Goal: Information Seeking & Learning: Learn about a topic

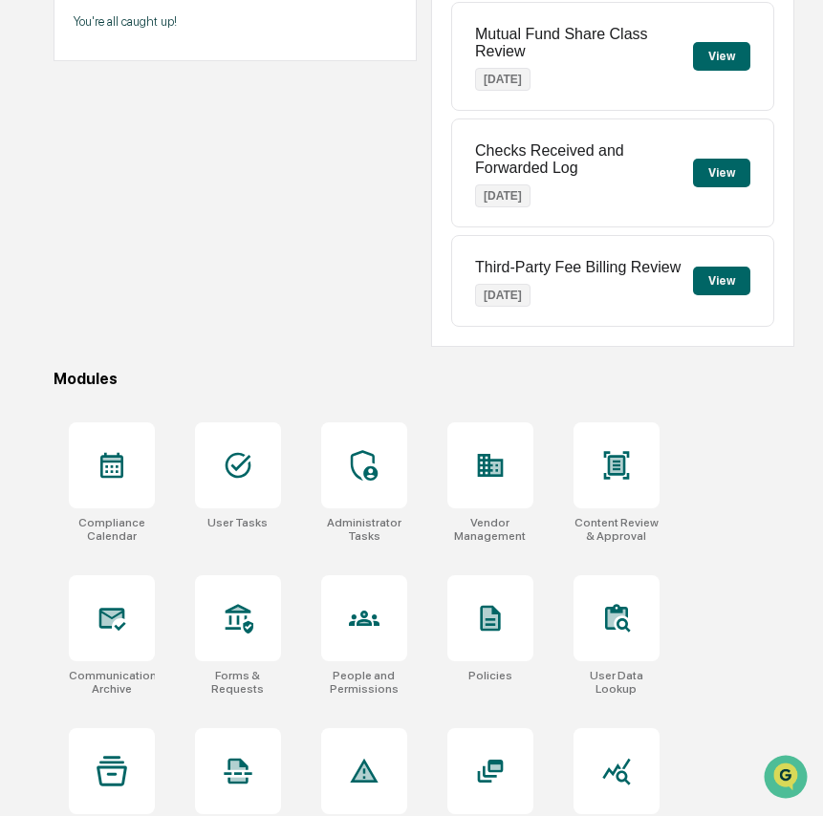
scroll to position [457, 0]
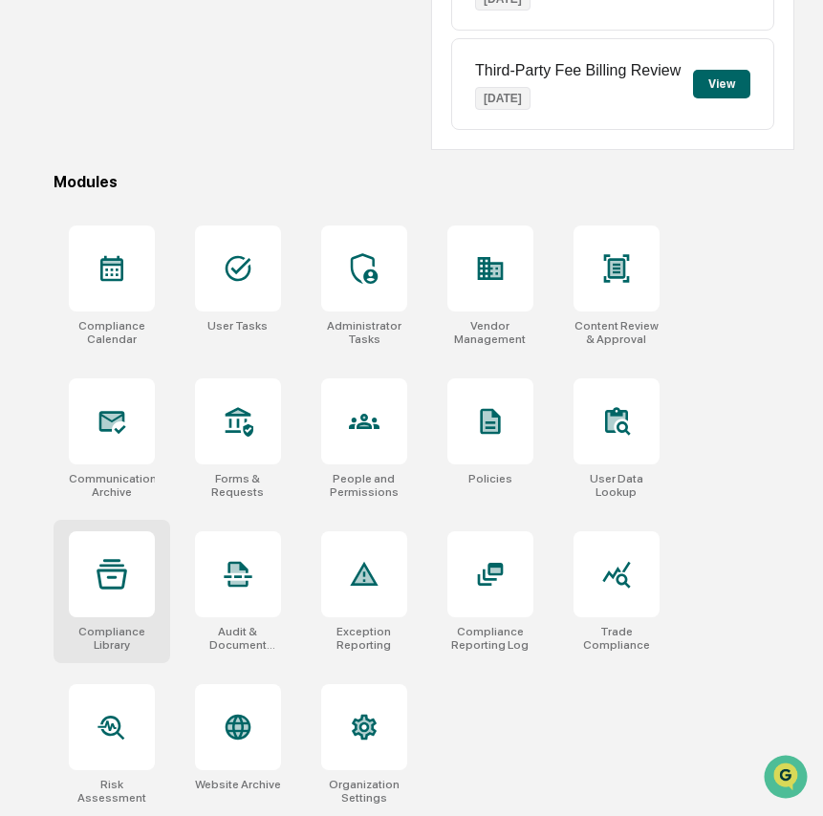
click at [120, 586] on div at bounding box center [112, 574] width 86 height 86
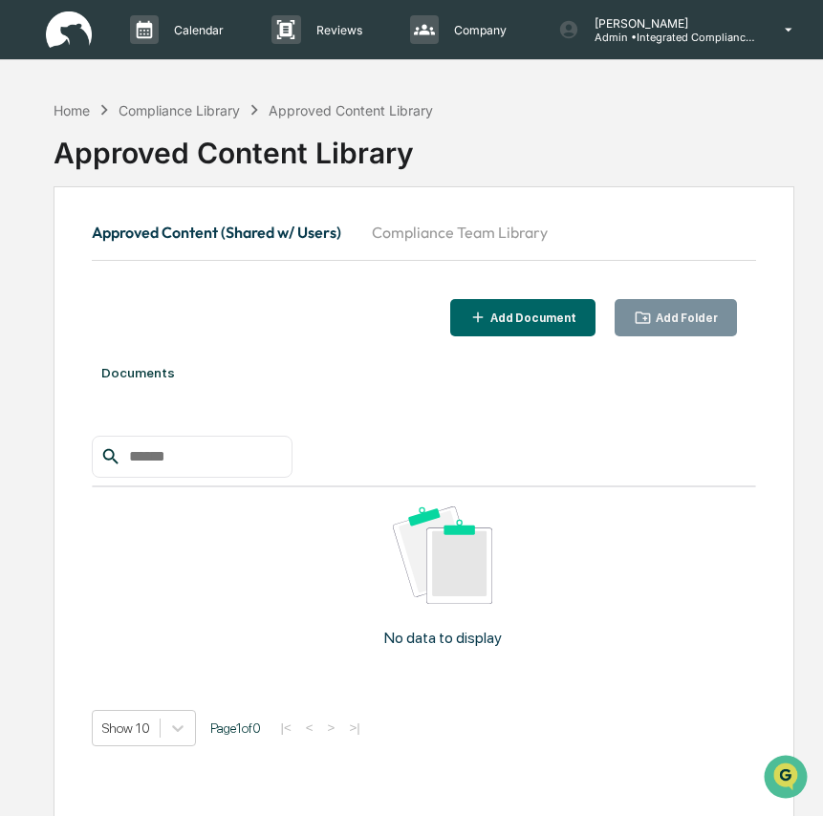
click at [460, 226] on button "Compliance Team Library" at bounding box center [459, 232] width 206 height 46
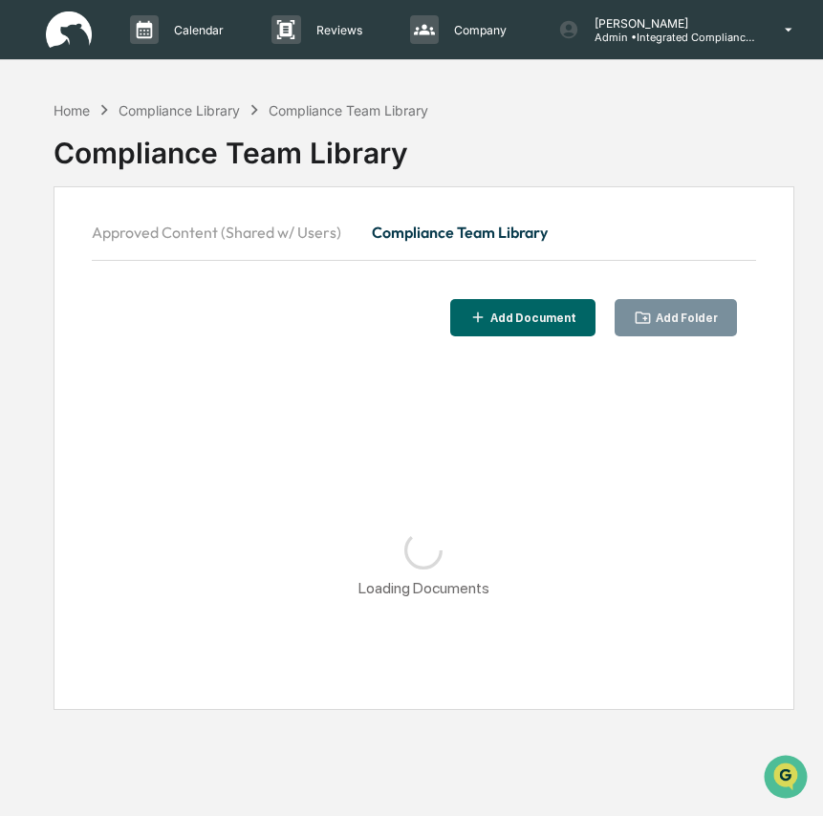
click at [709, 321] on div "Add Folder" at bounding box center [685, 318] width 66 height 13
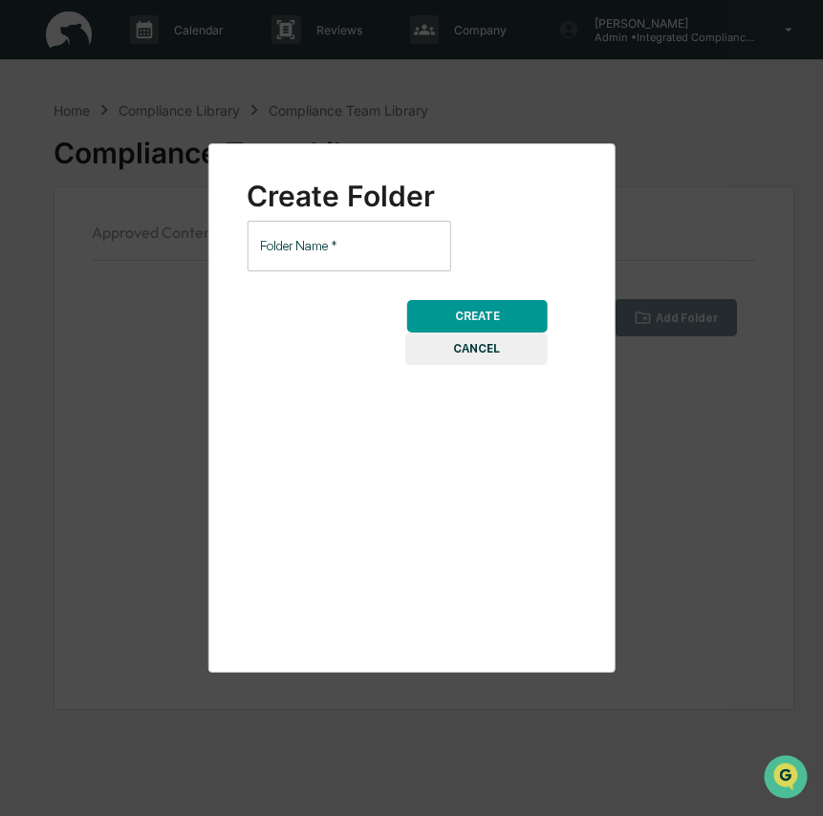
click at [365, 256] on input "Folder Name   *" at bounding box center [349, 246] width 204 height 51
type input "**********"
click at [510, 324] on button "CREATE" at bounding box center [477, 316] width 140 height 32
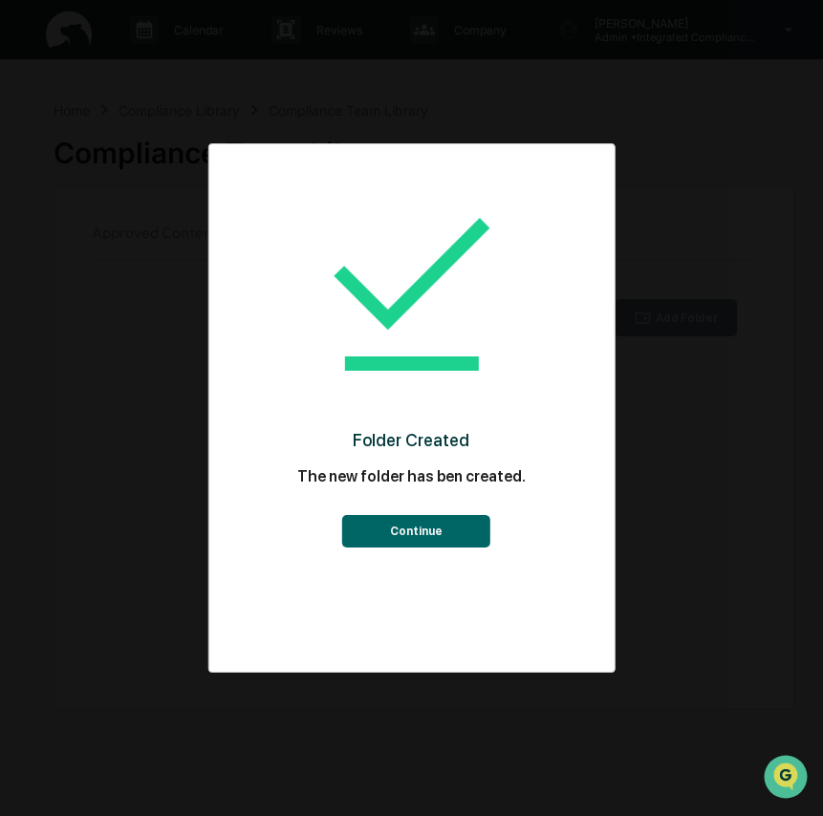
click at [436, 534] on button "Continue" at bounding box center [416, 531] width 148 height 32
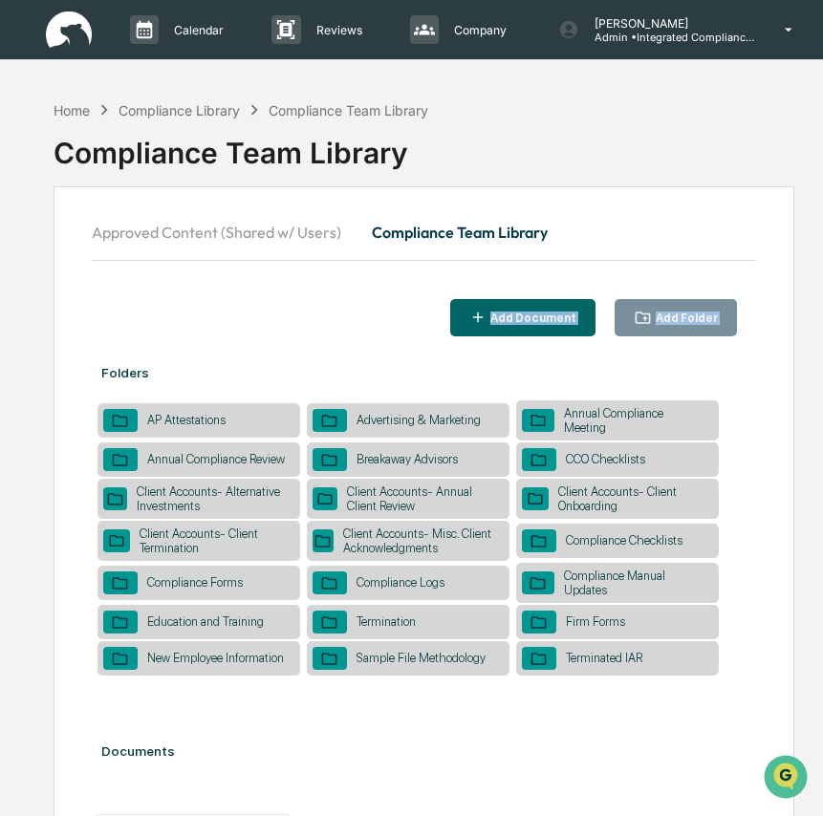
click at [198, 240] on button "Approved Content (Shared w/ Users)" at bounding box center [224, 232] width 265 height 46
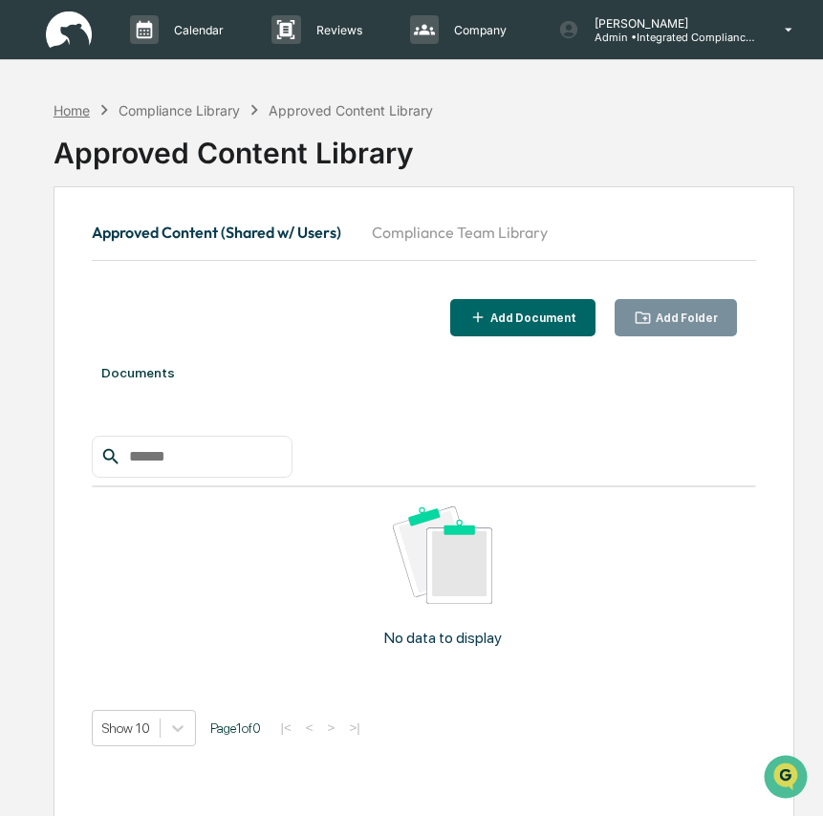
click at [75, 115] on div "Home" at bounding box center [72, 110] width 36 height 16
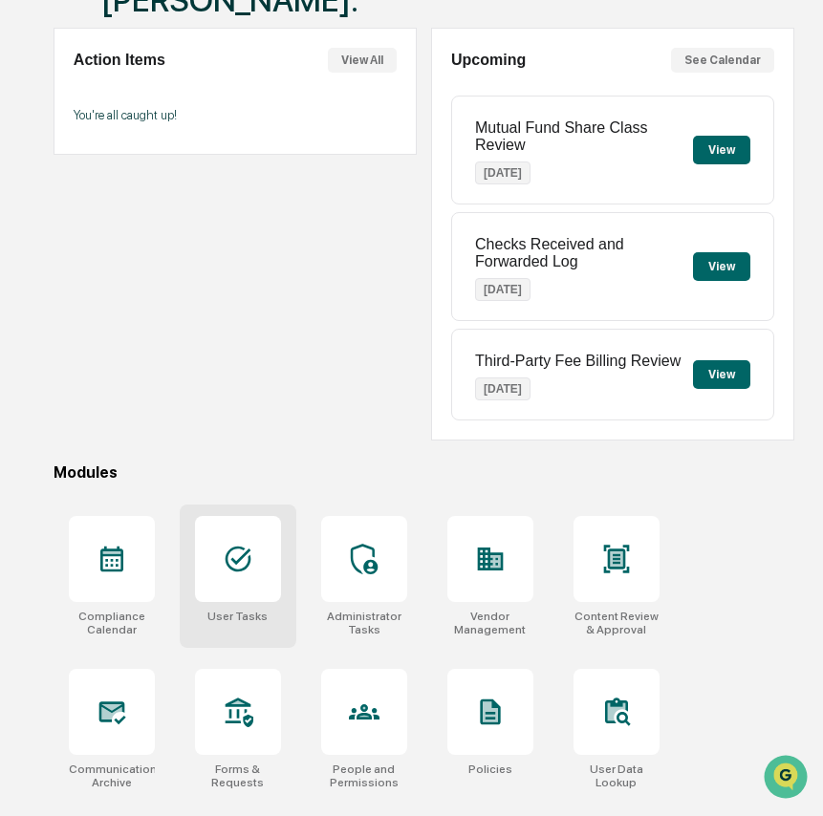
scroll to position [165, 0]
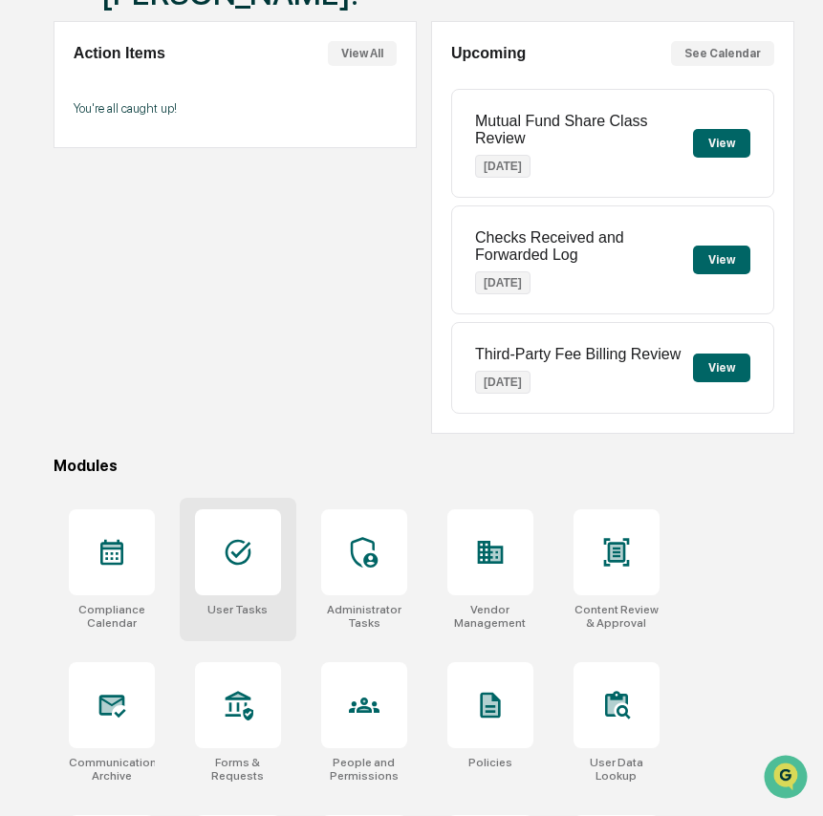
click at [254, 573] on div at bounding box center [238, 552] width 86 height 86
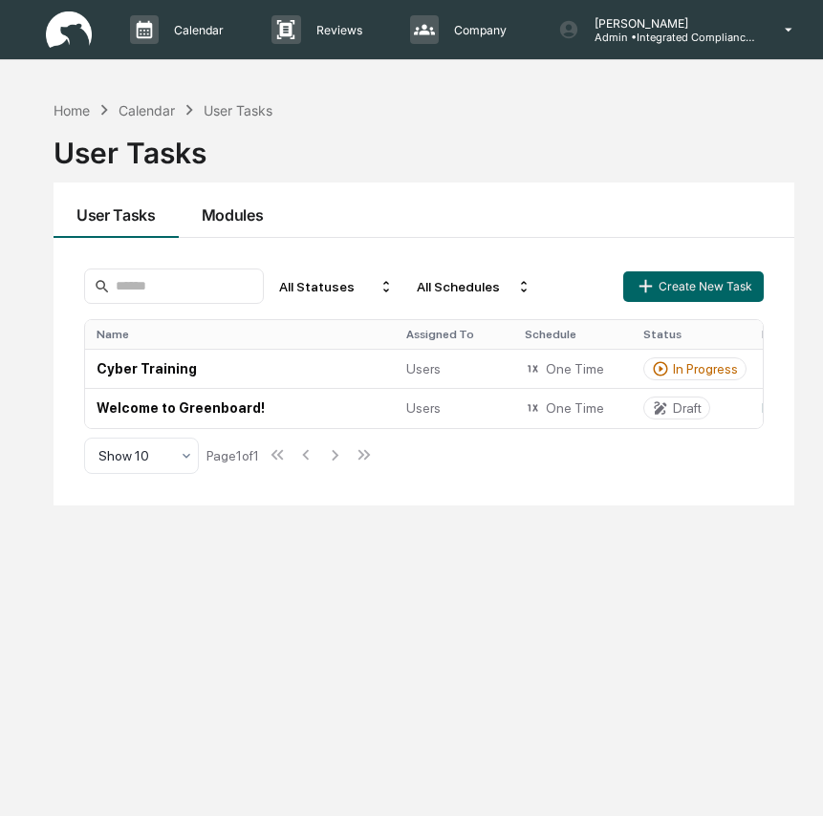
click at [243, 217] on button "Modules" at bounding box center [233, 210] width 108 height 55
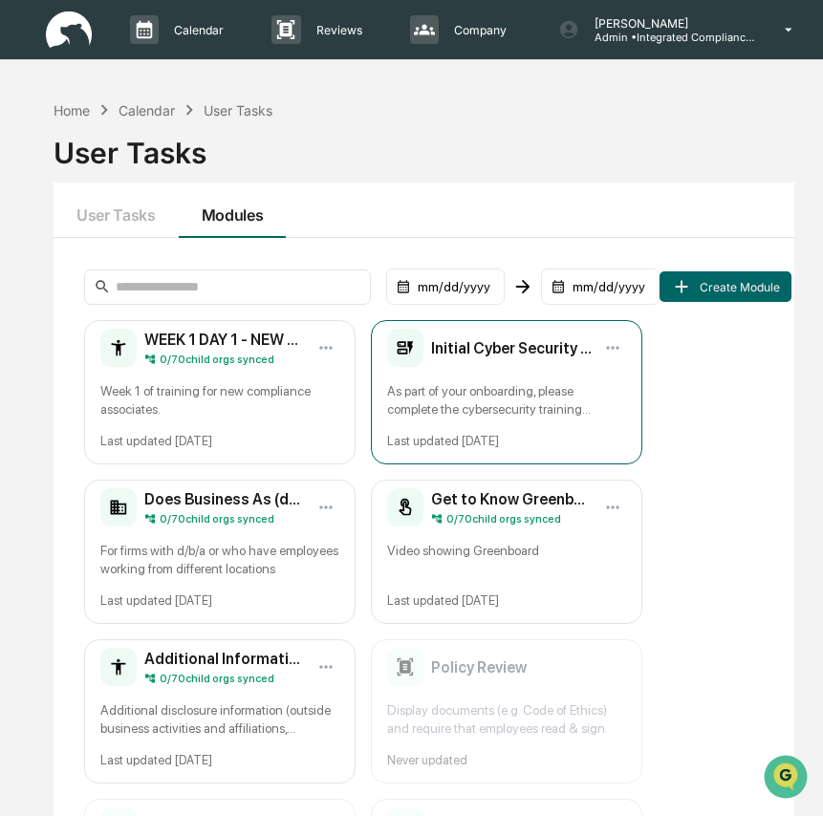
click at [497, 409] on div "As part of your onboarding, please complete the cybersecurity training module. …" at bounding box center [506, 400] width 239 height 36
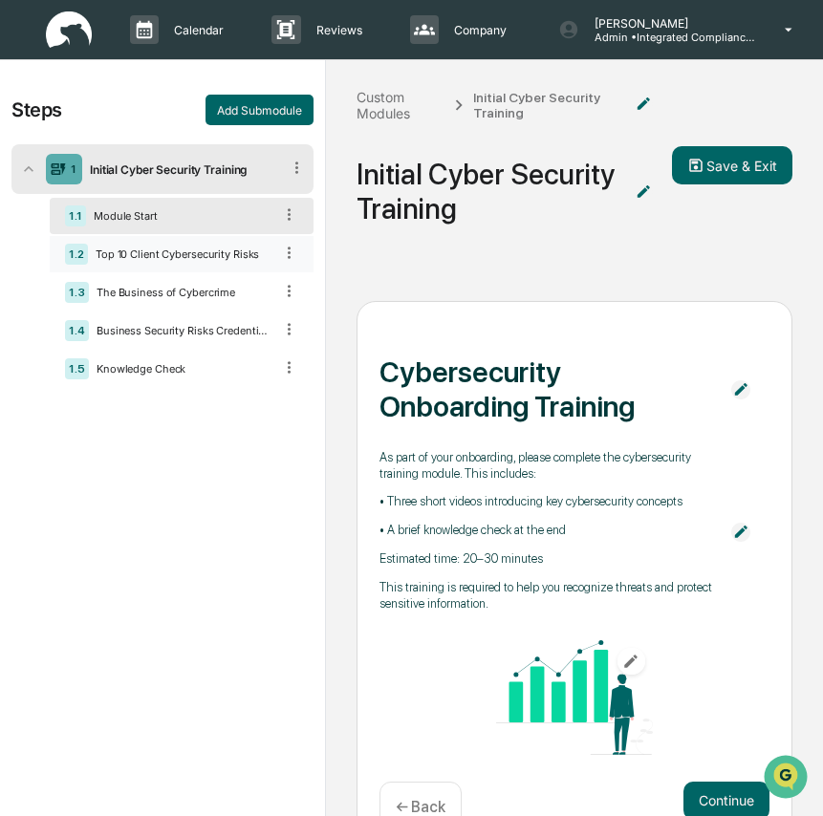
click at [161, 261] on div "Top 10 Client Cybersecurity Risks" at bounding box center [180, 253] width 184 height 13
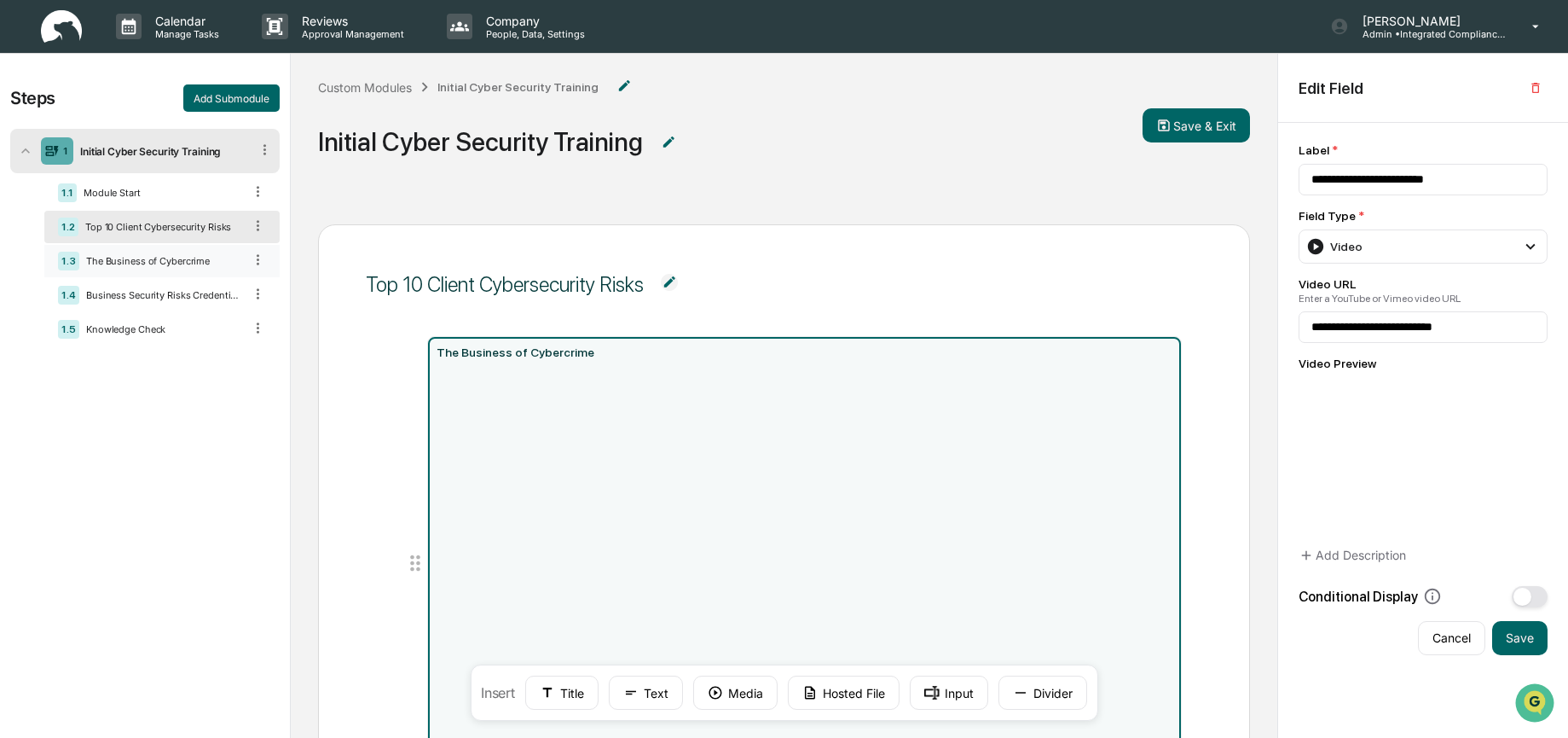
click at [145, 264] on div "The Business of Cybercrime" at bounding box center [161, 261] width 163 height 12
click at [148, 301] on div "Business Security Risks Credential Attacks & Account Takeover Explained" at bounding box center [161, 294] width 163 height 12
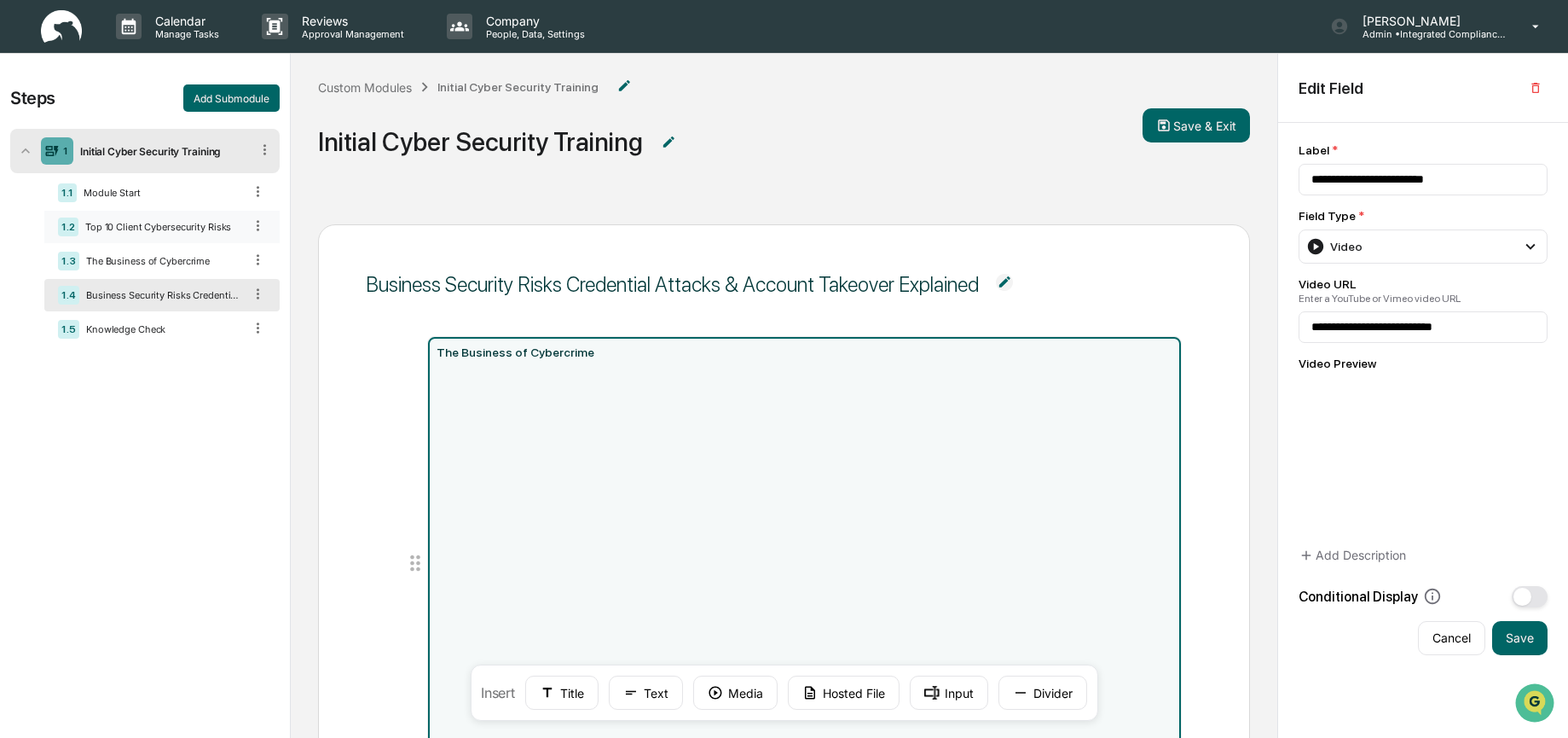
click at [214, 238] on div "1.2 Top 10 Client Cybersecurity Risks" at bounding box center [162, 227] width 236 height 32
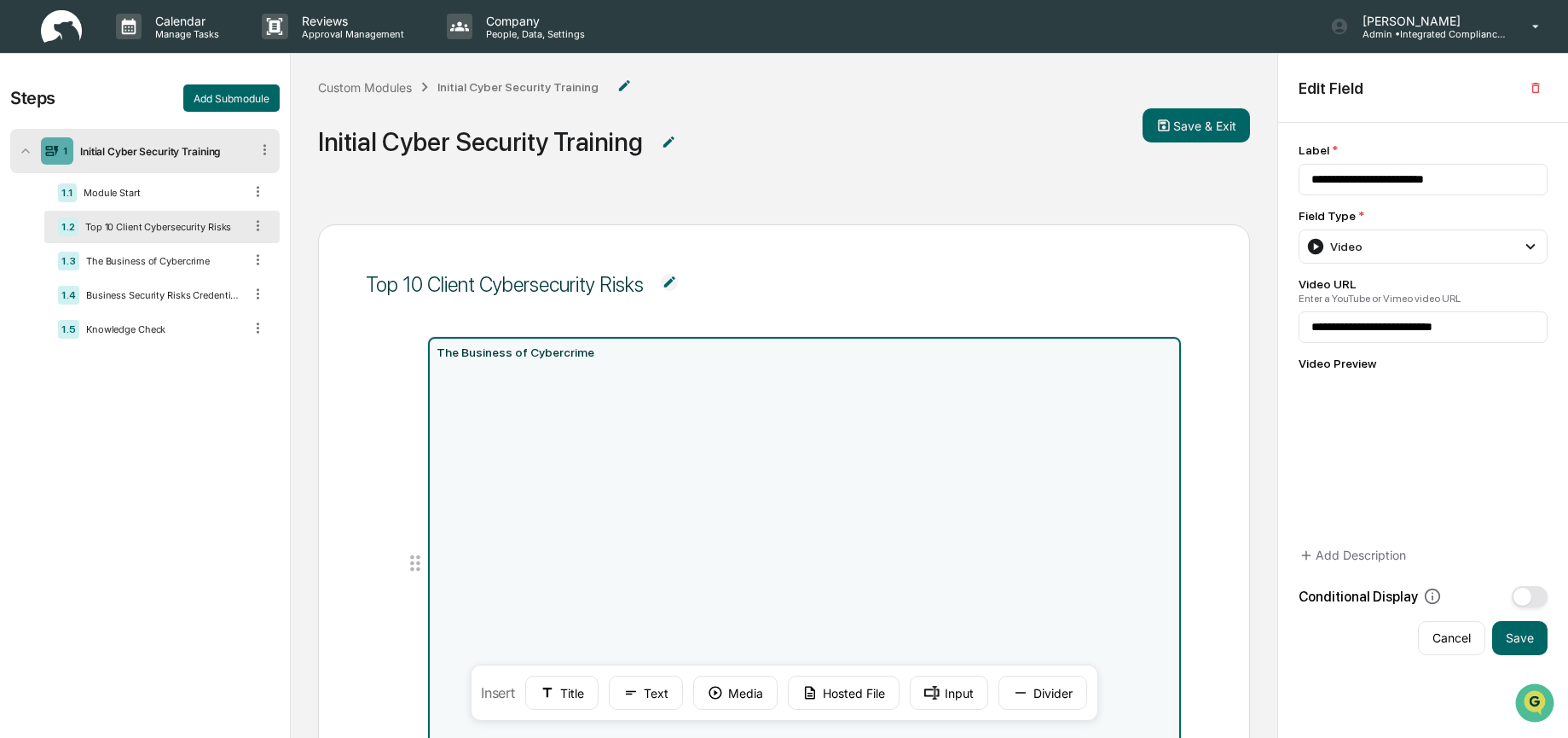
click at [503, 319] on div "The Business of Cybercrime" at bounding box center [784, 568] width 837 height 503
click at [734, 167] on span "Initial Cyber Security Training" at bounding box center [730, 141] width 825 height 56
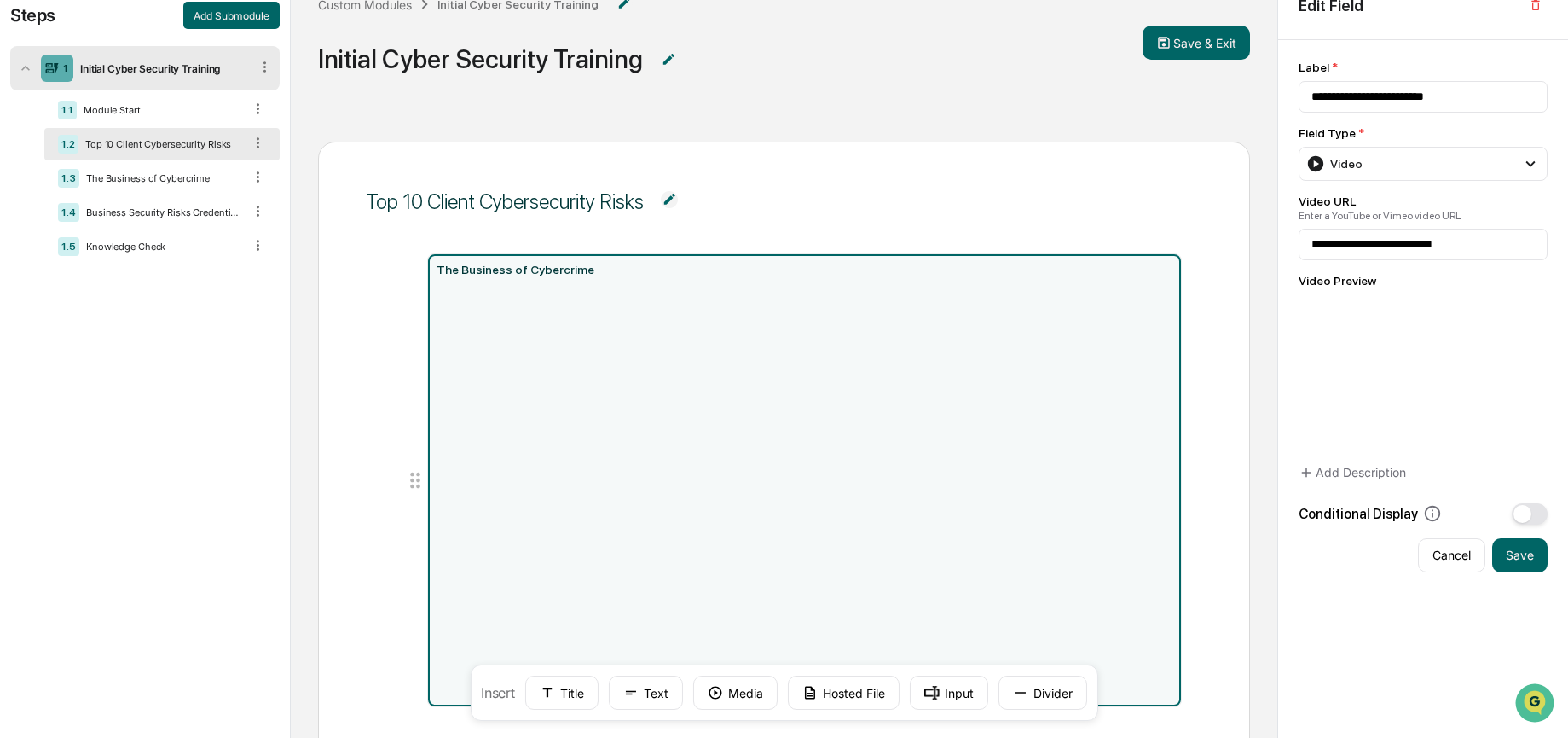
scroll to position [42, 0]
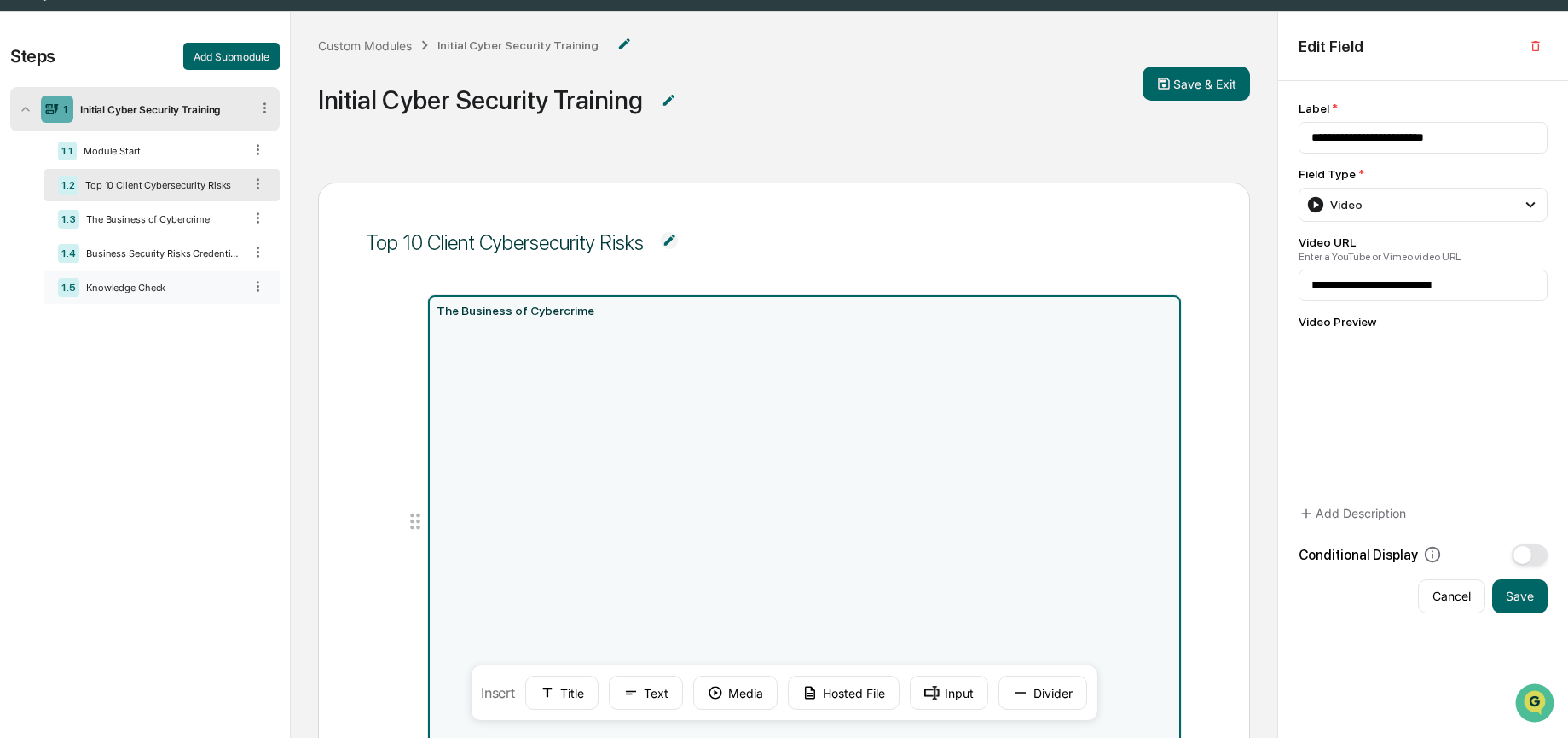
click at [139, 280] on div "1.5 Knowledge Check" at bounding box center [162, 287] width 236 height 32
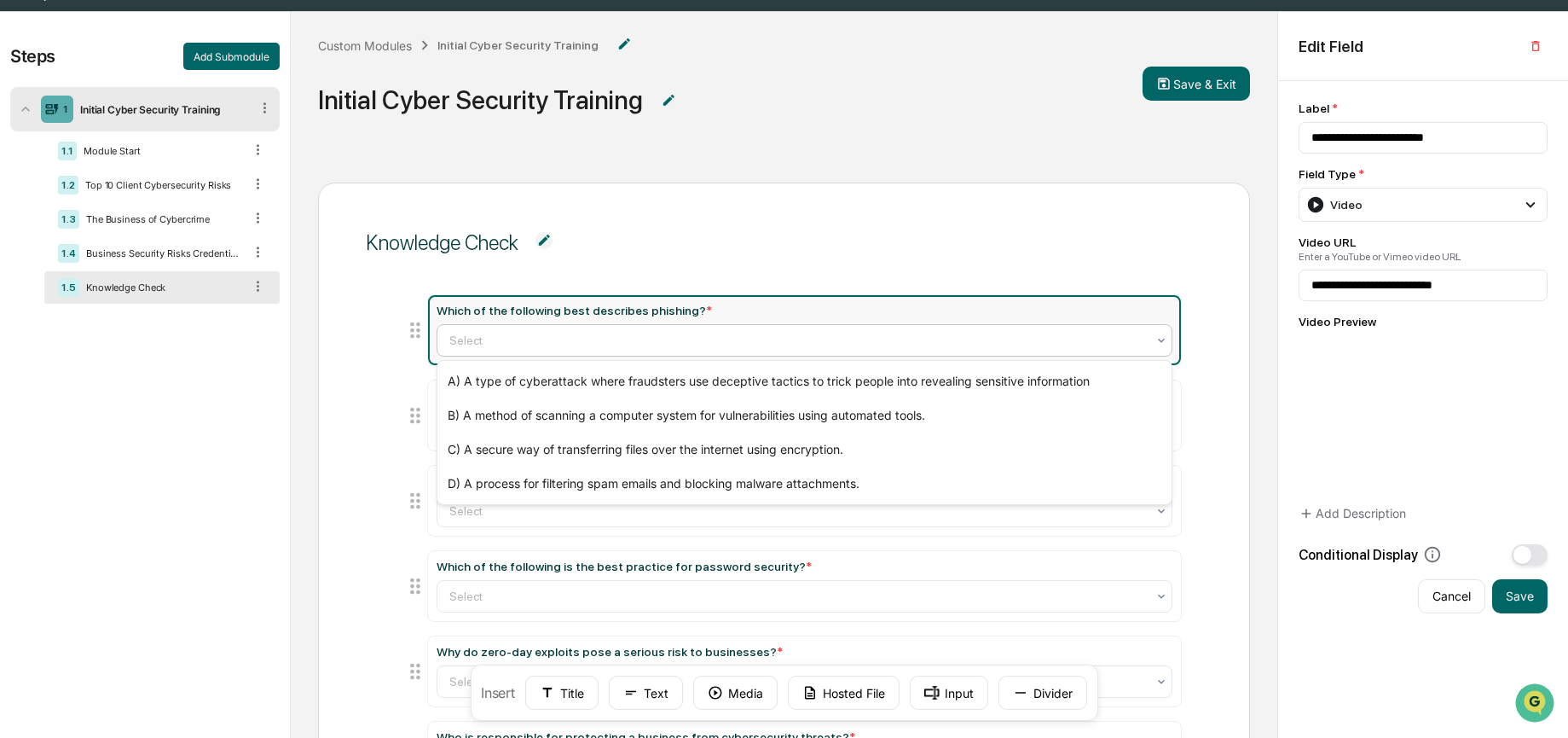
click at [617, 328] on div "Select" at bounding box center [798, 340] width 715 height 24
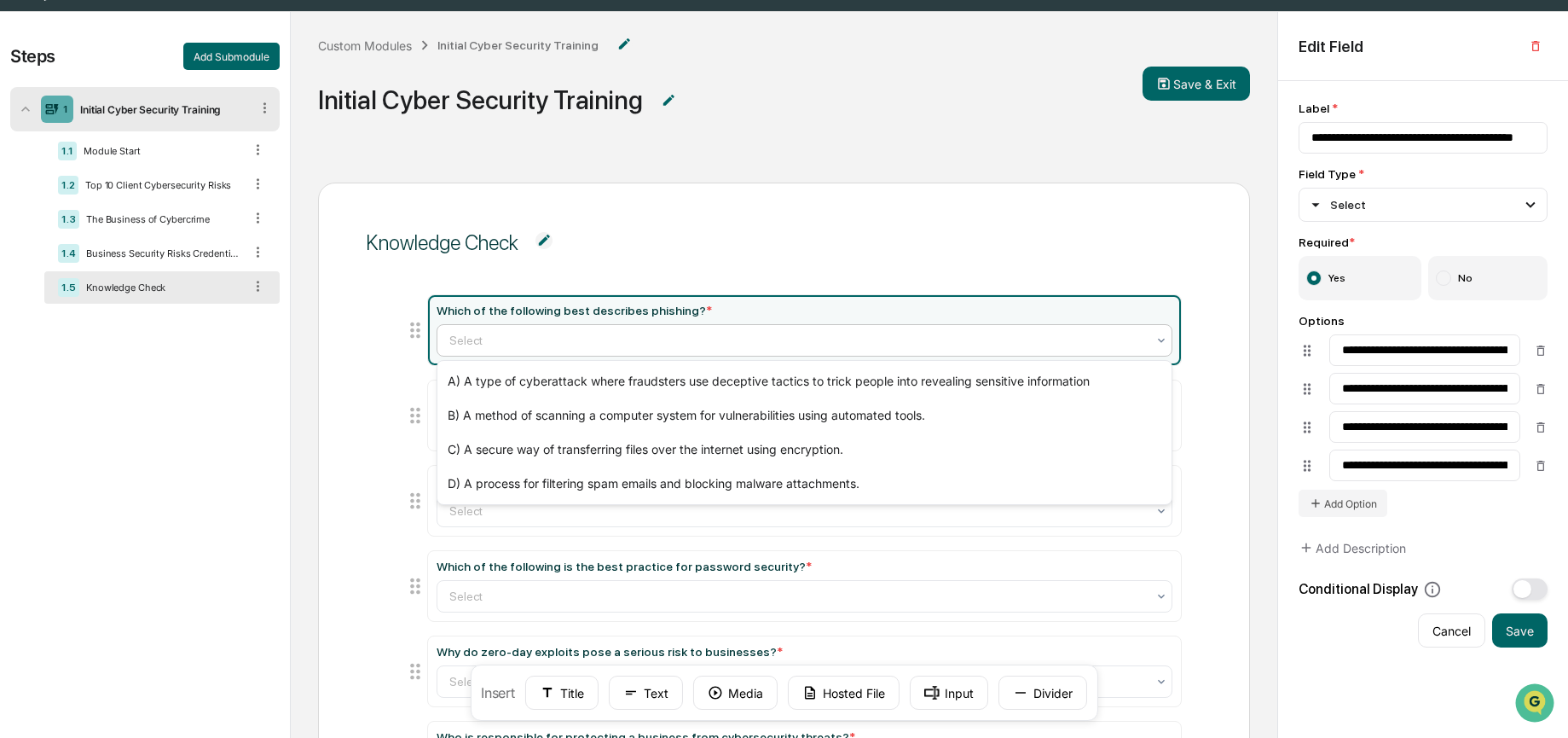
click at [660, 233] on span "Knowledge Check" at bounding box center [784, 243] width 837 height 62
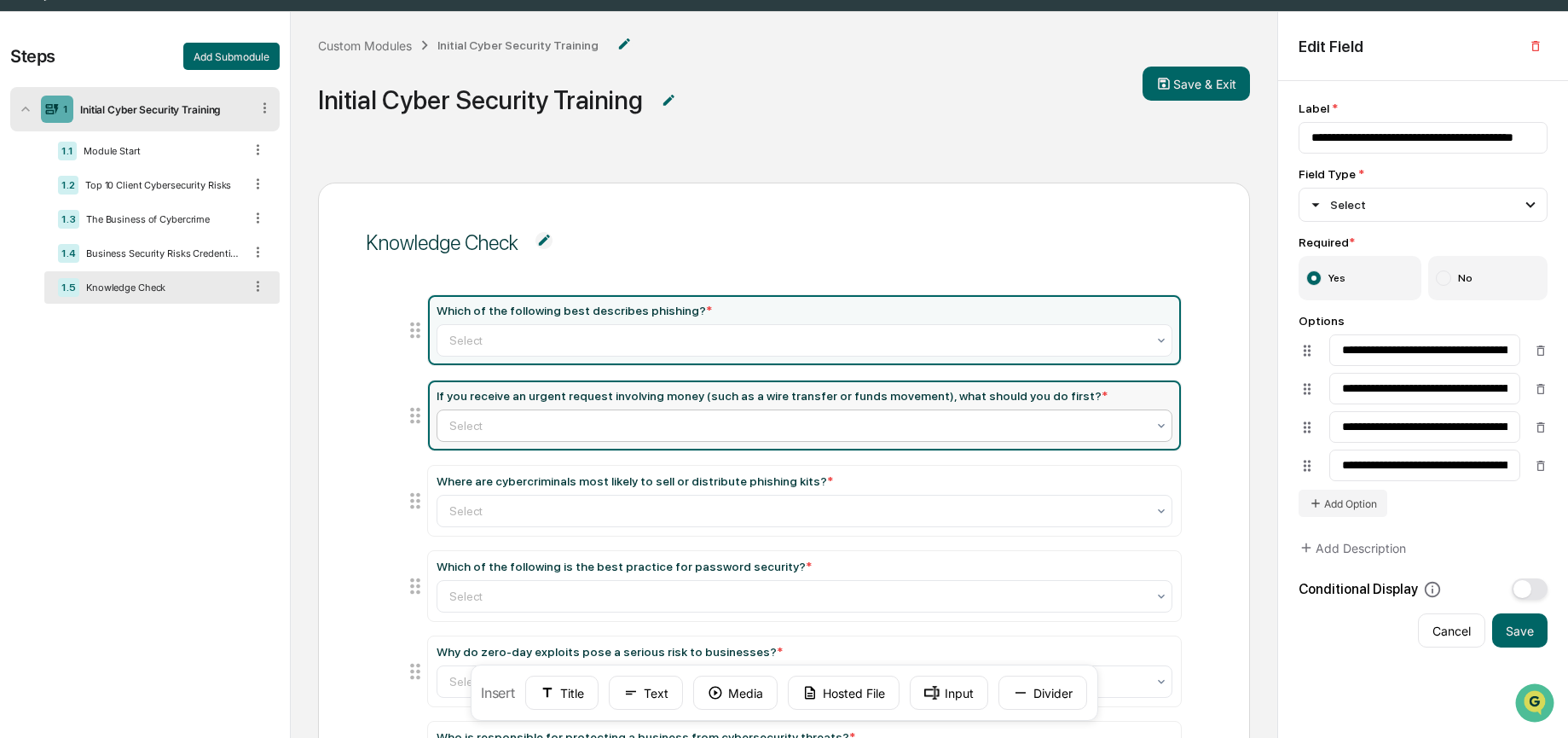
click at [585, 421] on div at bounding box center [799, 425] width 698 height 17
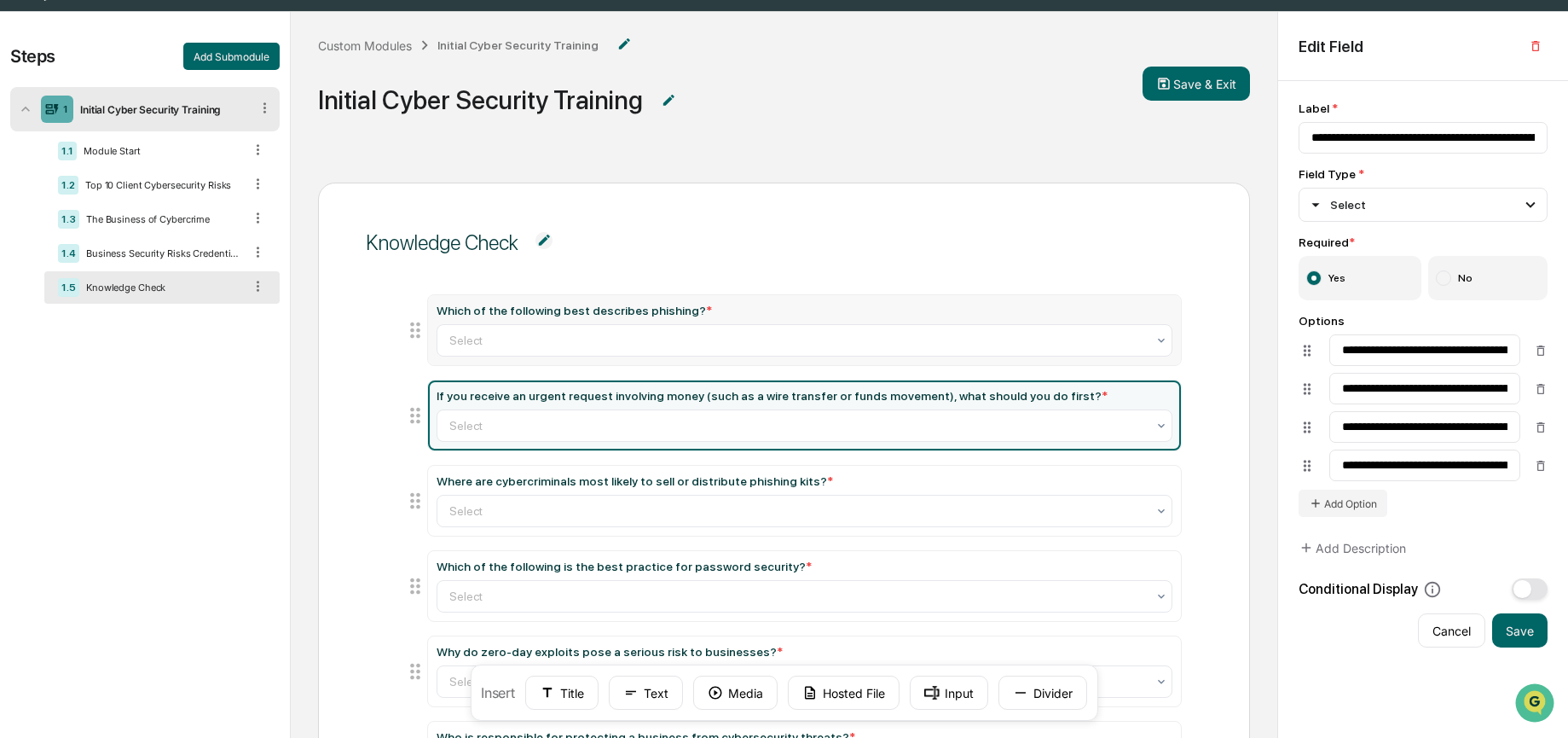
drag, startPoint x: 637, startPoint y: 274, endPoint x: 636, endPoint y: 303, distance: 29.0
click at [637, 274] on div "Which of the following best describes phishing? * Select If you receive an urge…" at bounding box center [784, 747] width 837 height 947
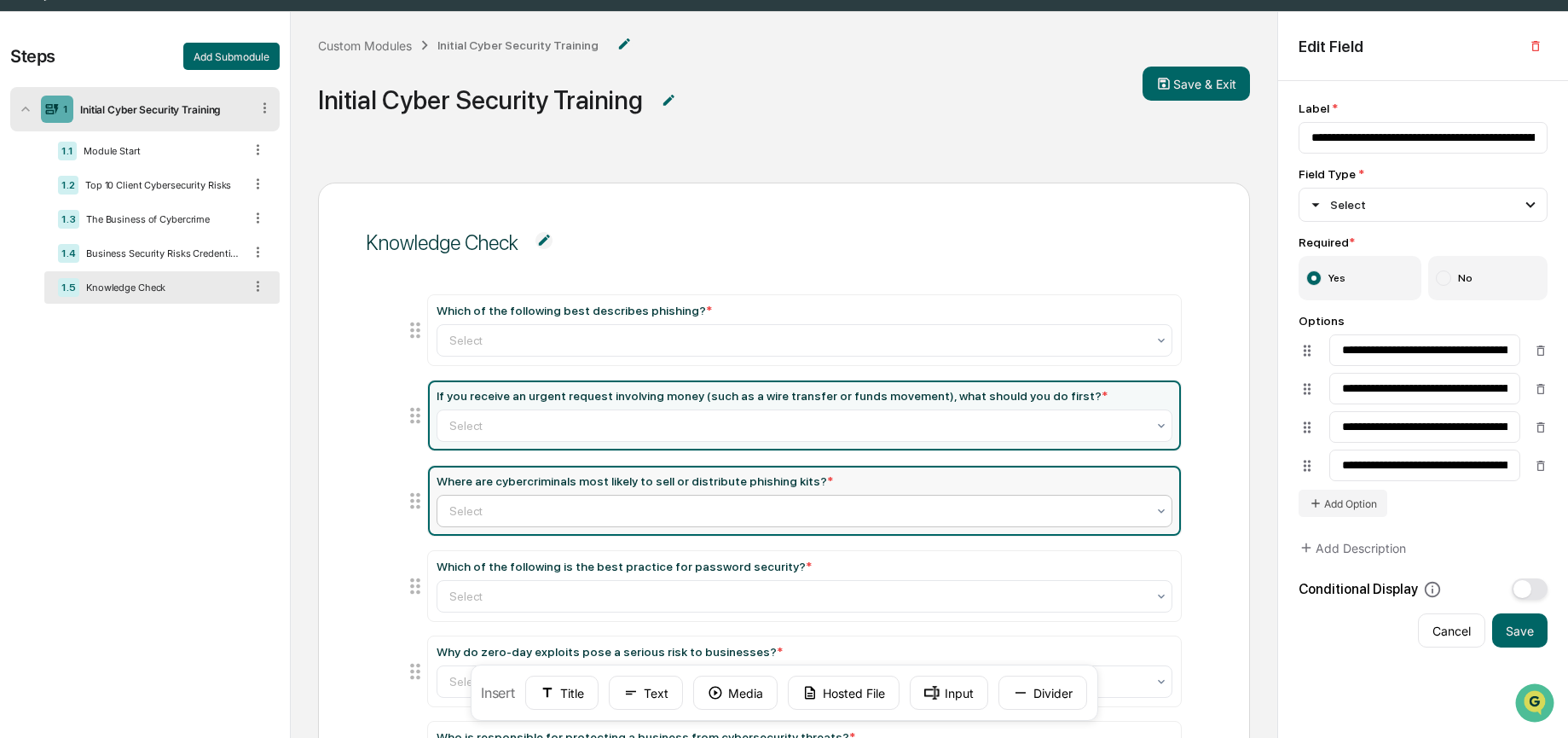
click at [619, 509] on div at bounding box center [799, 510] width 698 height 17
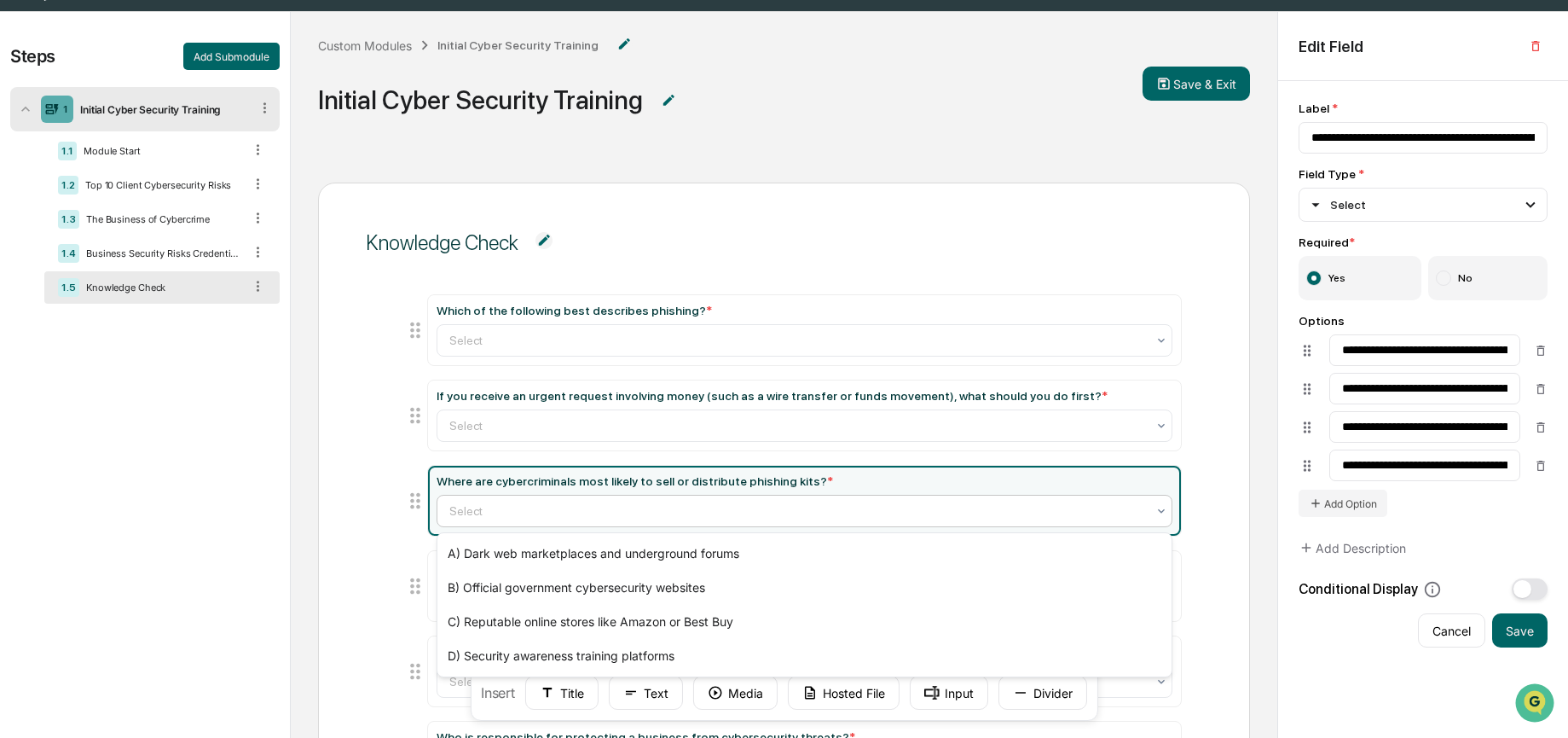
type input "**********"
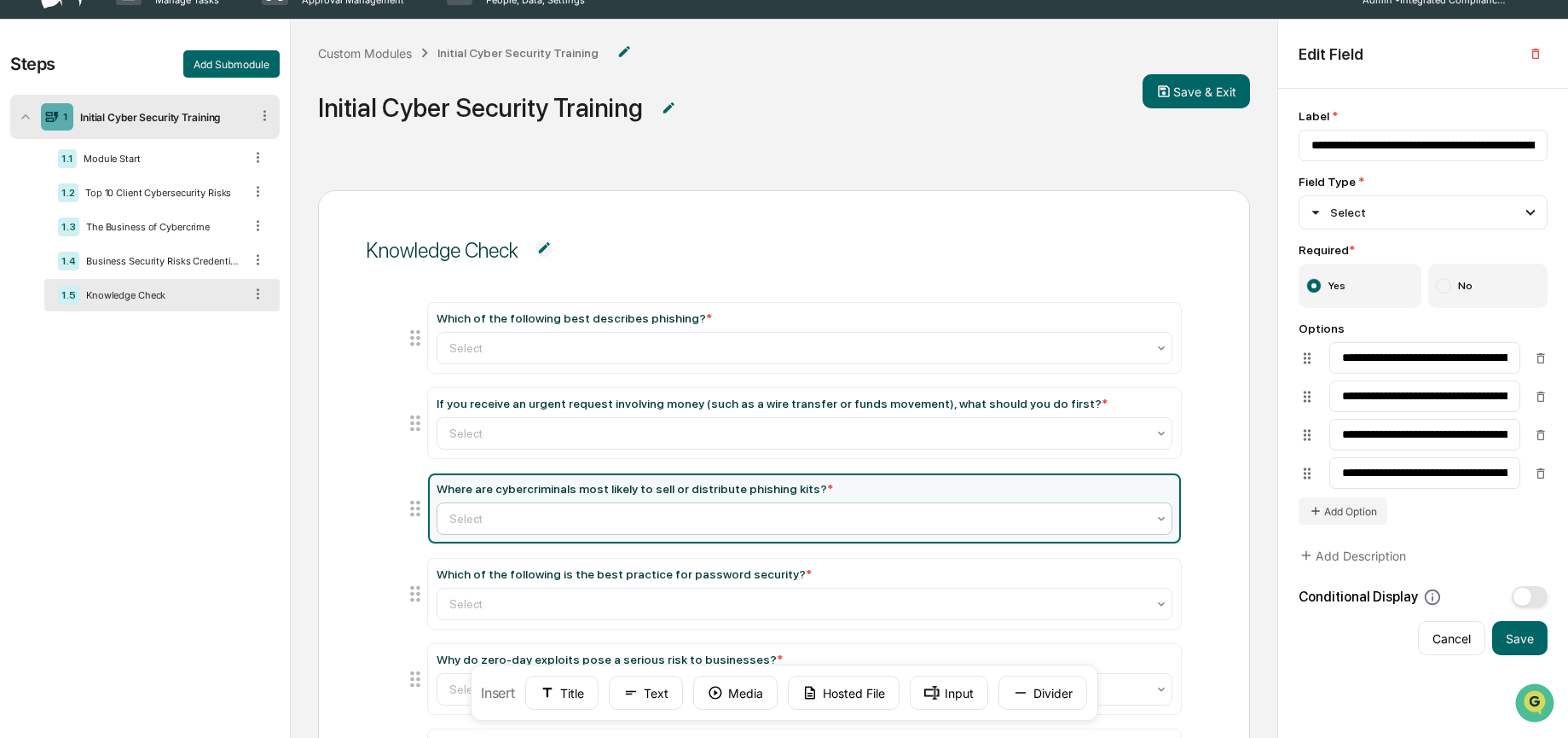
scroll to position [0, 0]
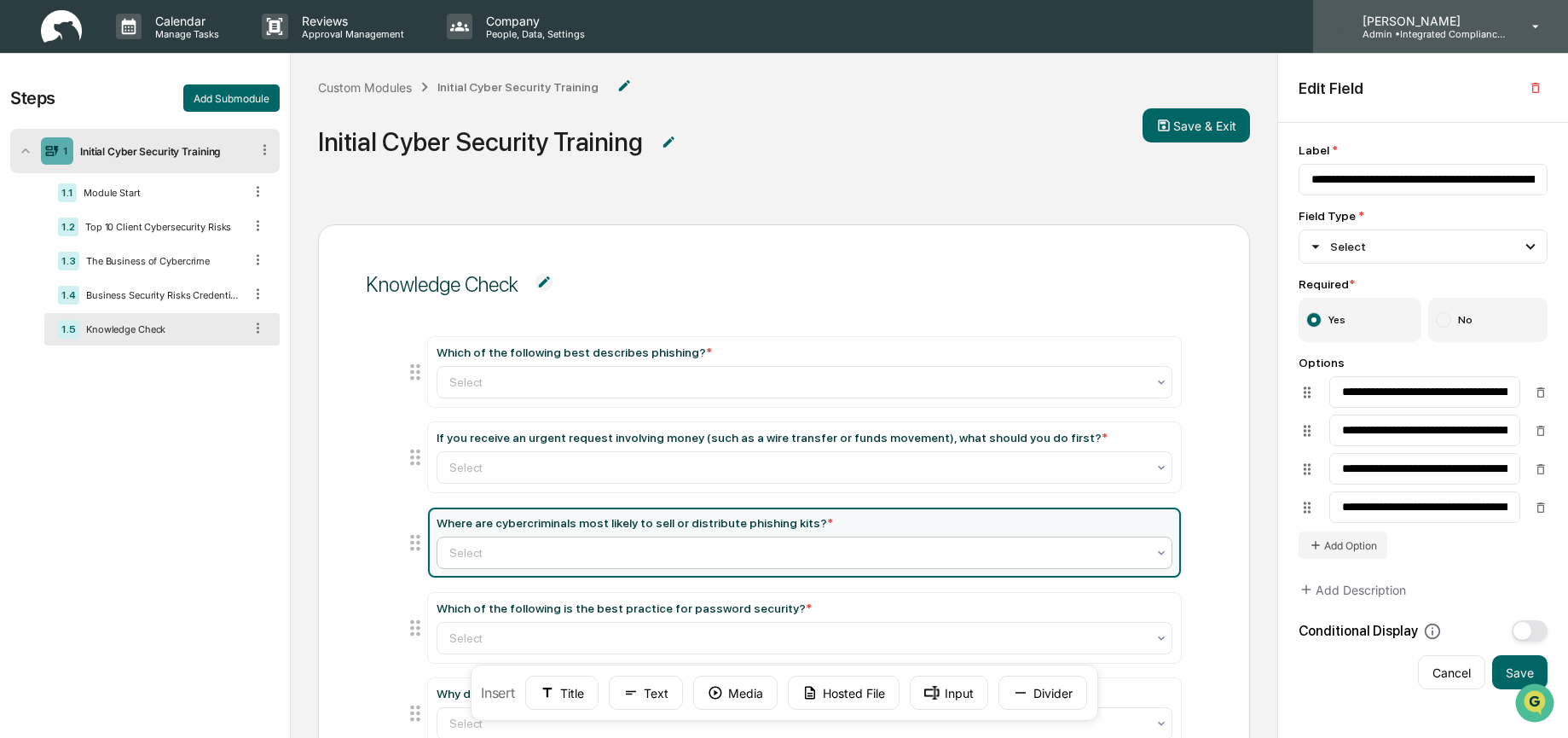
click at [734, 30] on p "Admin • Integrated Compliance Advisors - Consultants" at bounding box center [1429, 34] width 159 height 12
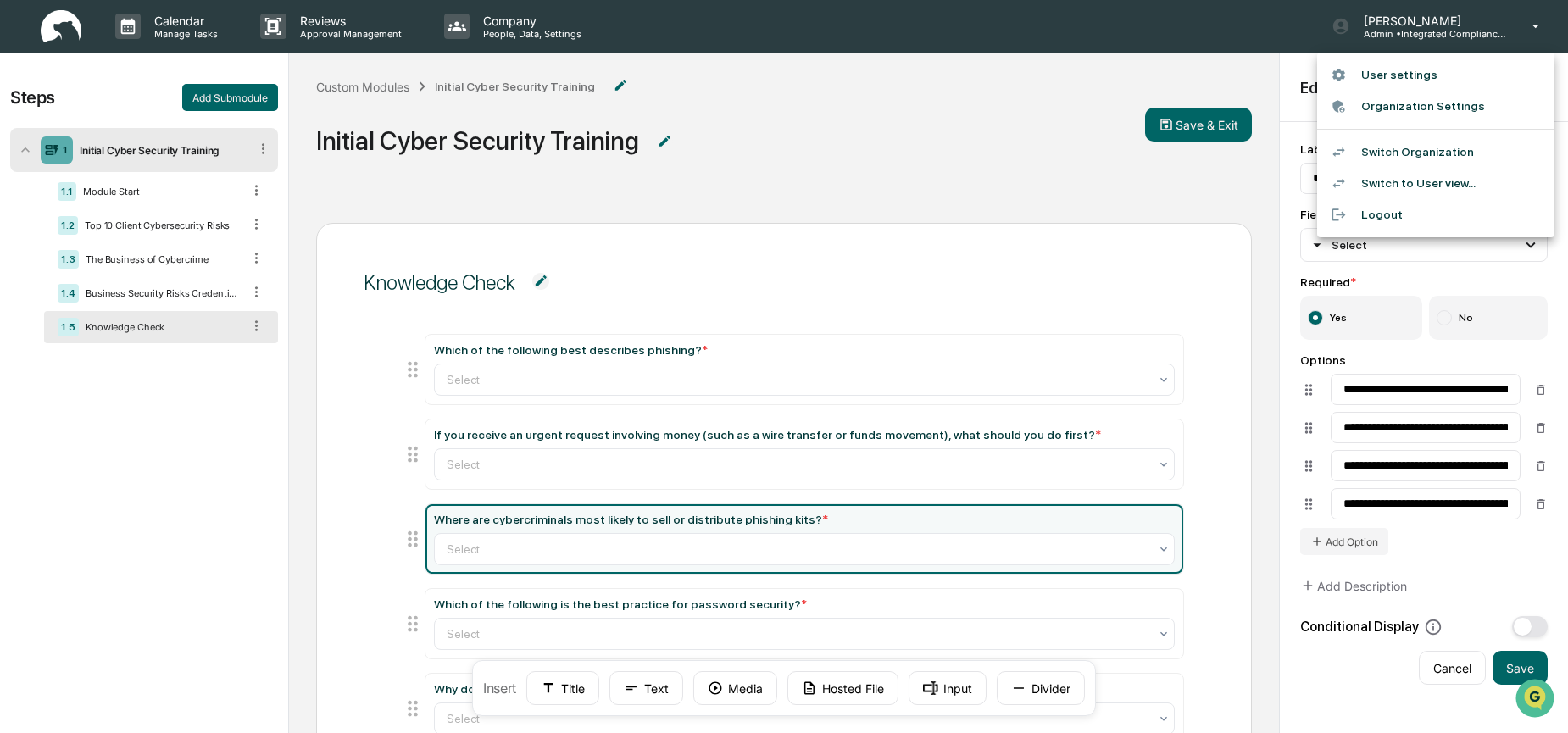
click at [729, 160] on li "Switch Organization" at bounding box center [1436, 152] width 238 height 31
